Goal: Task Accomplishment & Management: Use online tool/utility

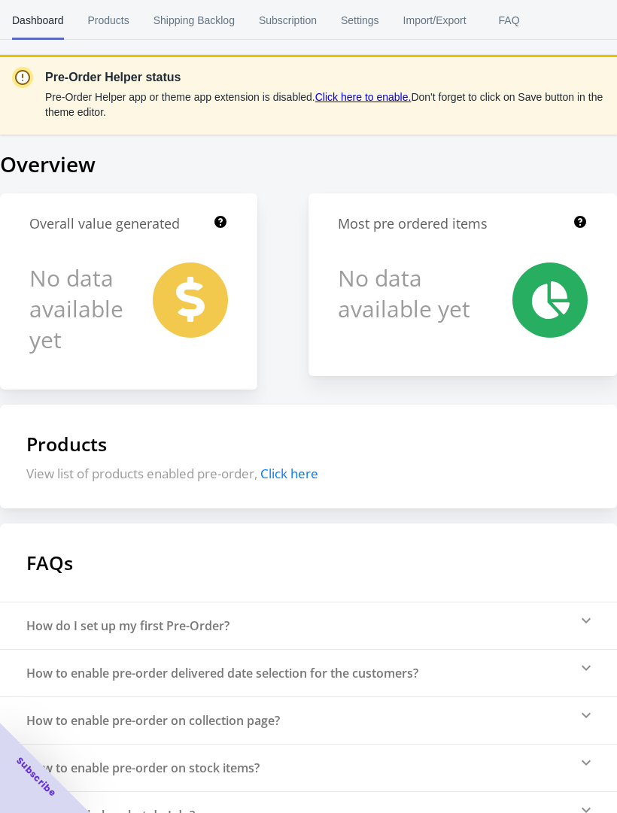
click at [357, 102] on link "Click here to enable." at bounding box center [363, 97] width 96 height 12
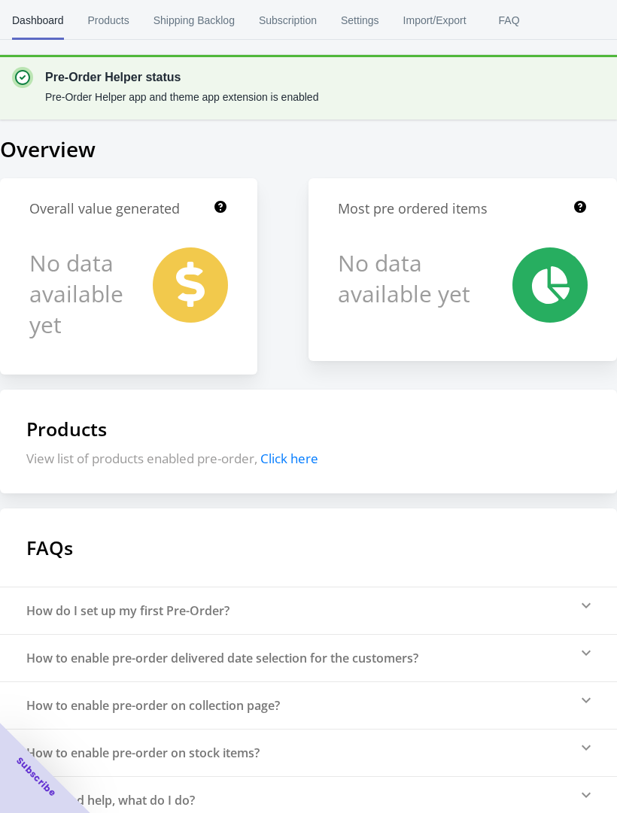
click at [277, 460] on span "Click here" at bounding box center [289, 458] width 58 height 17
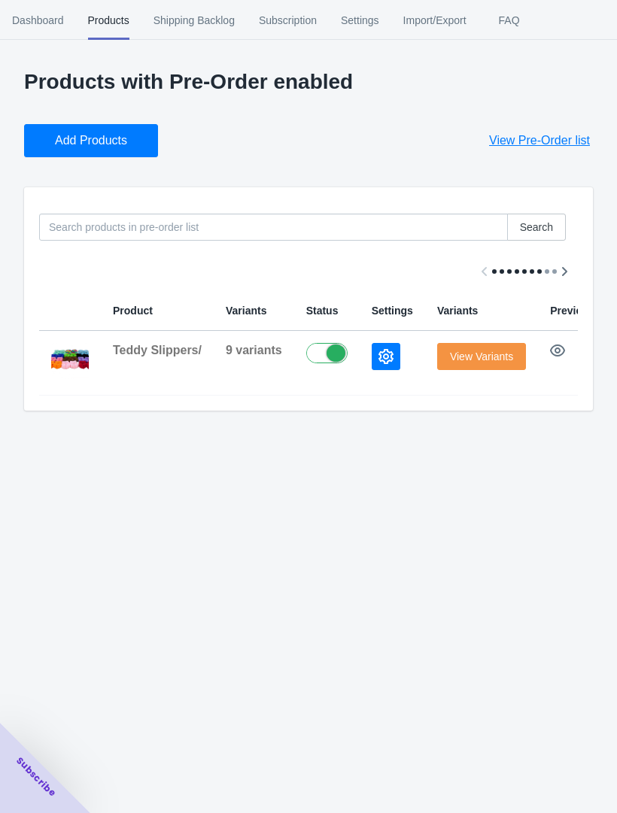
click at [558, 361] on button "button" at bounding box center [557, 350] width 27 height 27
click at [561, 355] on icon "button" at bounding box center [557, 350] width 15 height 12
click at [88, 347] on img at bounding box center [70, 361] width 38 height 36
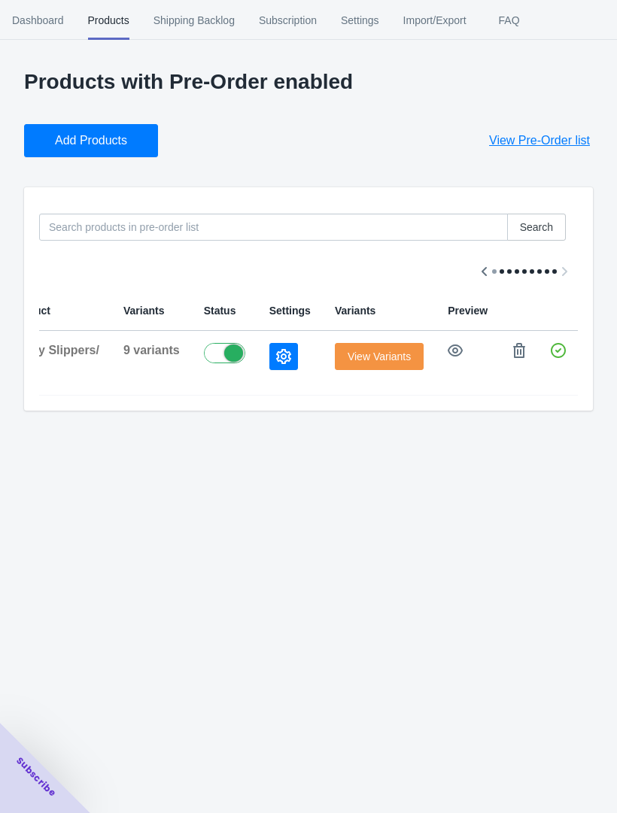
scroll to position [0, 106]
click at [282, 359] on icon "button" at bounding box center [283, 356] width 15 height 15
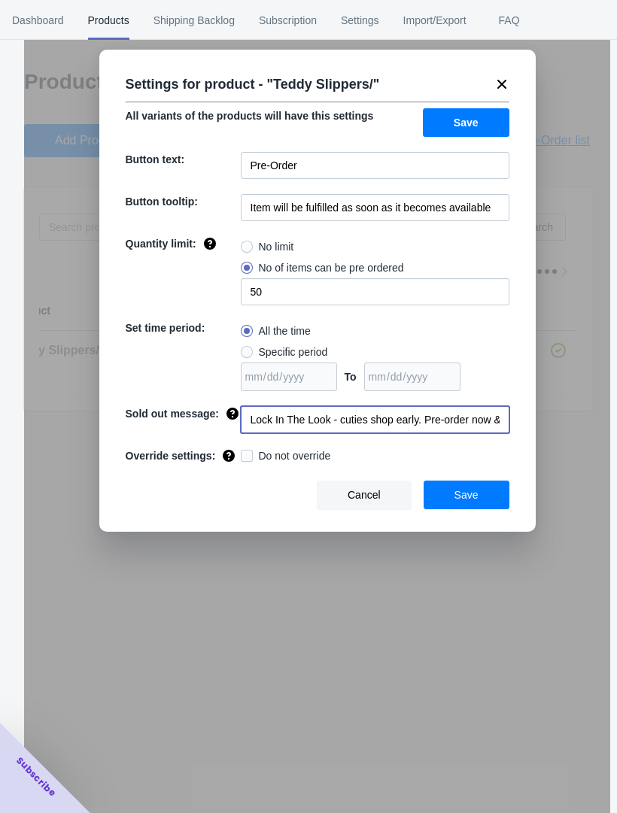
click at [254, 417] on input "Lock In The Look - cuties shop early. Pre-order now & thank us later" at bounding box center [375, 419] width 268 height 27
click at [253, 427] on input "Lock In The Look - cuties shop early. Pre-order now & thank us later" at bounding box center [375, 419] width 268 height 27
click at [386, 410] on input "Lock In The Look - cuties shop early. Pre-order now & thank us later" at bounding box center [375, 419] width 268 height 27
click at [396, 425] on input "Lock In The Look - cuties shop early. Pre-order now & thank us later" at bounding box center [375, 419] width 268 height 27
click at [468, 509] on button "Save" at bounding box center [466, 494] width 86 height 29
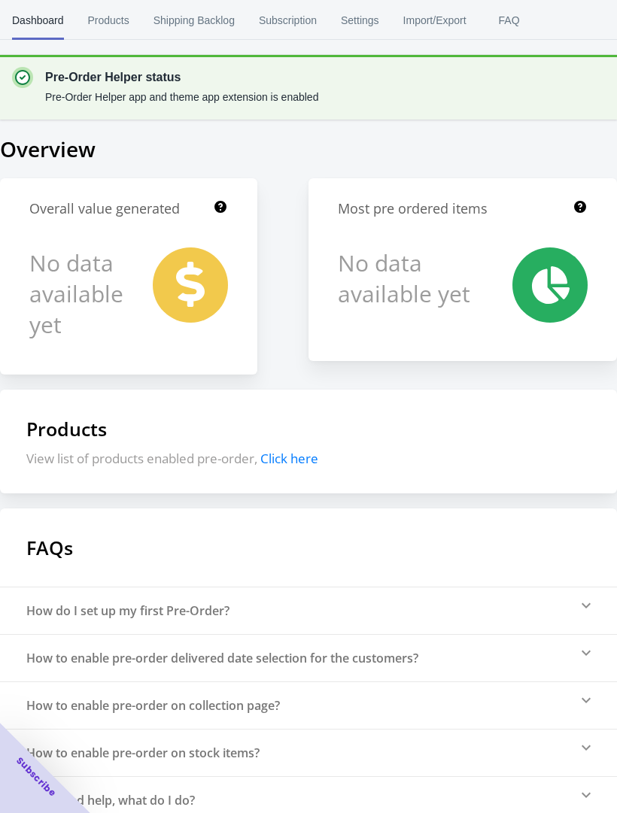
click at [292, 479] on div "Products View list of products enabled pre-order, Click here" at bounding box center [308, 441] width 617 height 104
click at [287, 450] on span "Click here" at bounding box center [289, 458] width 58 height 17
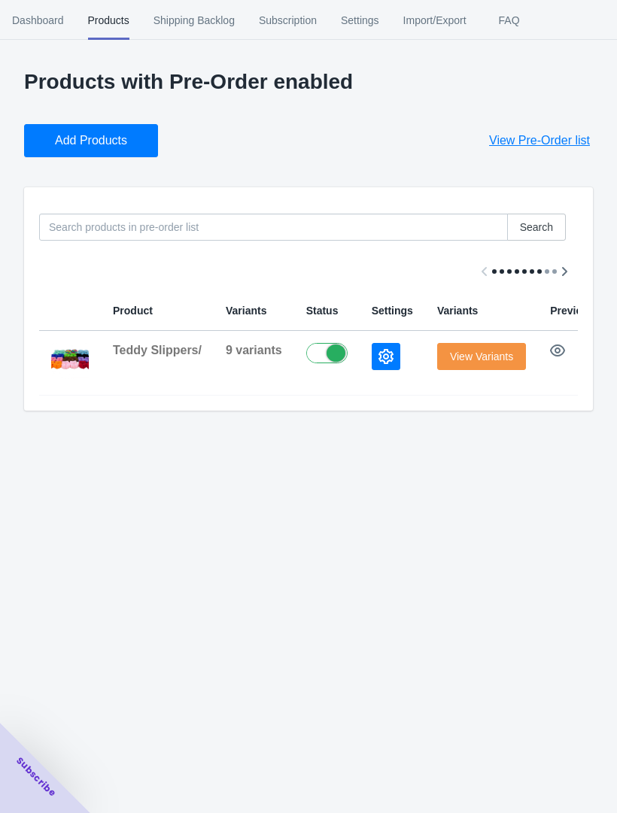
click at [86, 153] on button "Add Products" at bounding box center [91, 140] width 134 height 33
click at [75, 147] on span "Add Products" at bounding box center [91, 140] width 72 height 15
